Goal: Information Seeking & Learning: Find specific fact

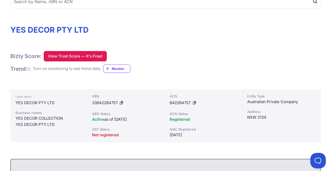
scroll to position [78, 0]
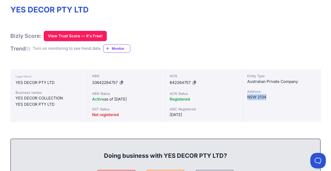
drag, startPoint x: 247, startPoint y: 97, endPoint x: 267, endPoint y: 98, distance: 20.2
click at [267, 98] on div "Entity Type Australian Private Company Address NSW 2134" at bounding box center [282, 95] width 78 height 53
copy div "NSW 2134"
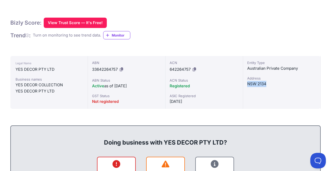
scroll to position [98, 0]
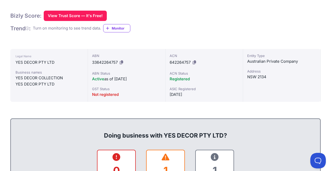
click at [182, 62] on span "642264757" at bounding box center [180, 62] width 21 height 5
click at [182, 61] on span "642264757" at bounding box center [180, 62] width 21 height 5
drag, startPoint x: 15, startPoint y: 62, endPoint x: 53, endPoint y: 66, distance: 38.7
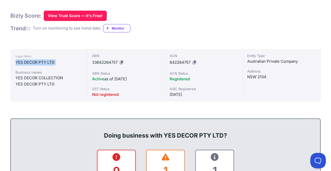
click at [53, 66] on div "Legal Name YES DECOR PTY LTD Business names YES DECOR COLLECTION YES DECOR PTY …" at bounding box center [49, 75] width 78 height 53
copy div "YES DECOR PTY LTD"
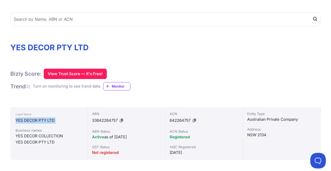
scroll to position [0, 0]
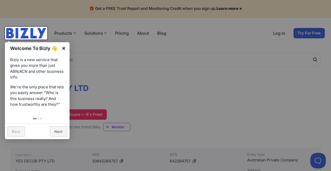
click at [63, 48] on link "×" at bounding box center [64, 48] width 12 height 12
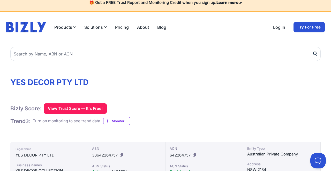
scroll to position [9, 0]
